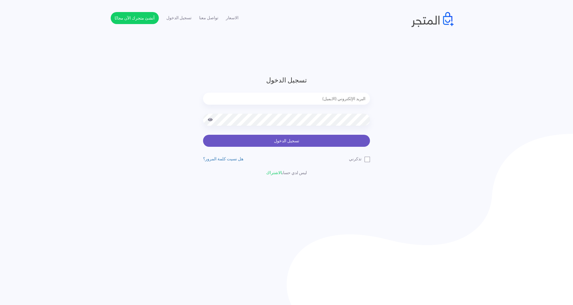
type input "[EMAIL_ADDRESS][DOMAIN_NAME]"
click at [350, 140] on button "تسجيل الدخول" at bounding box center [286, 141] width 167 height 12
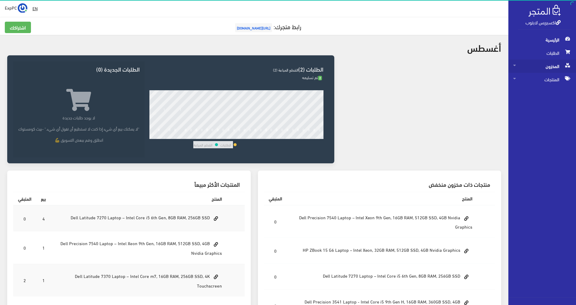
click at [555, 67] on span "المخزون" at bounding box center [542, 66] width 58 height 13
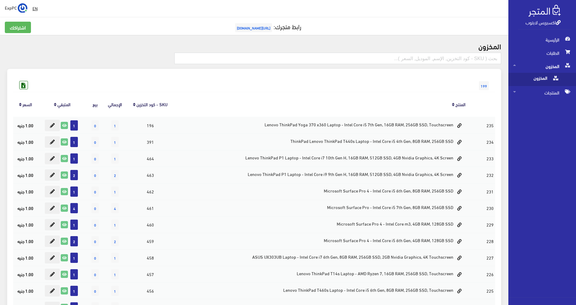
click at [542, 78] on span "المخزون" at bounding box center [536, 79] width 46 height 13
click at [466, 59] on input "text" at bounding box center [337, 58] width 327 height 11
type input "7280"
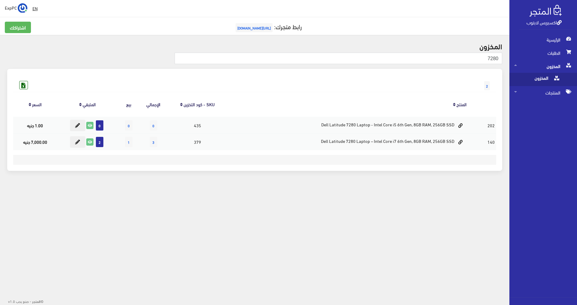
click at [344, 7] on div "EN ExpPC اشتراكي" at bounding box center [255, 8] width 500 height 11
click at [339, 2] on div " EN ExpPC اشتراكي" at bounding box center [254, 8] width 509 height 17
click at [332, 7] on div "EN ExpPC اشتراكي" at bounding box center [255, 8] width 500 height 11
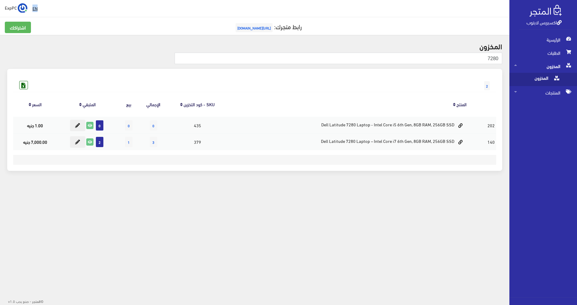
click at [332, 7] on div "EN ExpPC اشتراكي" at bounding box center [255, 8] width 500 height 11
click at [331, 0] on div " EN ExpPC اشتراكي" at bounding box center [254, 8] width 509 height 17
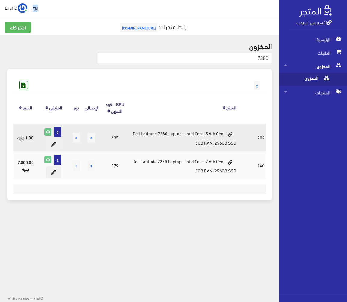
drag, startPoint x: 202, startPoint y: 133, endPoint x: 219, endPoint y: 133, distance: 17.4
click at [219, 133] on td "Dell Latitude 7280 Laptop - Intel Core i5 6th Gen, 8GB RAM, 256GB SSD" at bounding box center [184, 138] width 108 height 28
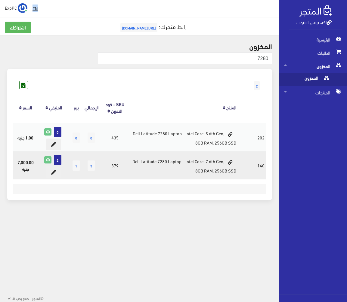
drag, startPoint x: 211, startPoint y: 163, endPoint x: 223, endPoint y: 160, distance: 12.7
click at [223, 160] on td "Dell Latitude 7280 Laptop – Intel Core i7 6th Gen, 8GB RAM, 256GB SSD" at bounding box center [184, 165] width 108 height 28
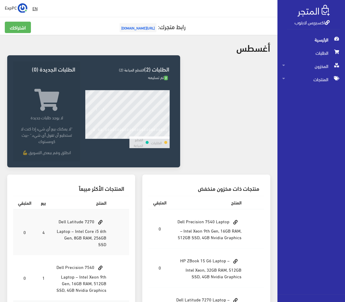
click at [318, 40] on span "الرئيسية" at bounding box center [312, 39] width 58 height 13
click at [313, 70] on span "المخزون" at bounding box center [312, 66] width 58 height 13
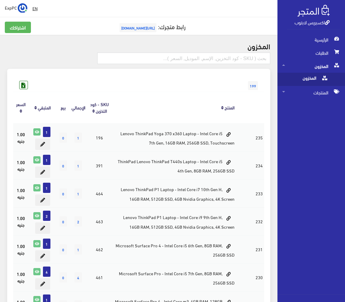
click at [309, 79] on span "المخزون" at bounding box center [306, 79] width 46 height 13
drag, startPoint x: 244, startPoint y: 55, endPoint x: 246, endPoint y: 58, distance: 3.4
click at [244, 55] on input "text" at bounding box center [183, 58] width 173 height 11
type input "ف"
type input "t440"
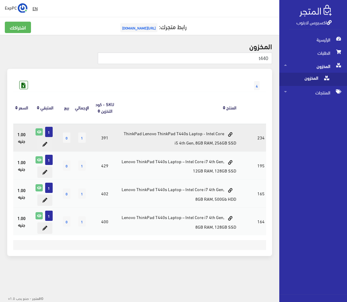
click at [50, 133] on span "1" at bounding box center [49, 132] width 8 height 10
